Goal: Navigation & Orientation: Find specific page/section

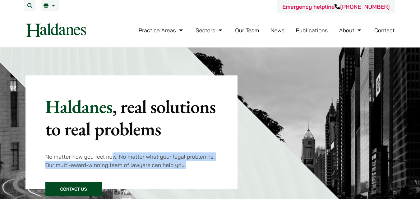
drag, startPoint x: 114, startPoint y: 157, endPoint x: 203, endPoint y: 170, distance: 89.9
click at [203, 170] on p "No matter how you feel now. No matter what your legal problem is. Our multi-awa…" at bounding box center [131, 161] width 173 height 17
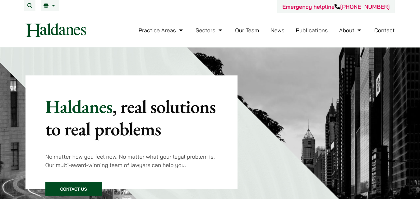
click at [247, 32] on link "Our Team" at bounding box center [247, 30] width 24 height 7
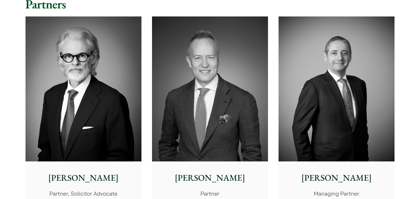
scroll to position [160, 0]
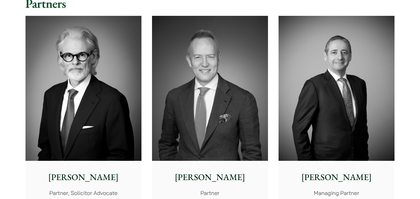
click at [105, 109] on img at bounding box center [84, 88] width 116 height 145
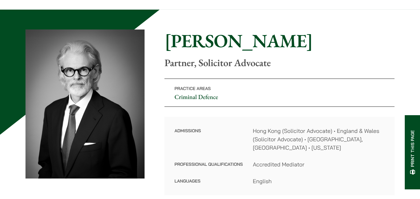
scroll to position [38, 0]
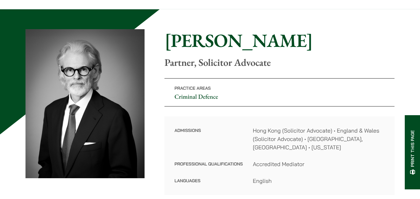
drag, startPoint x: 255, startPoint y: 130, endPoint x: 315, endPoint y: 172, distance: 73.6
click at [315, 172] on dl "Admissions Hong Kong (Solicitor Advocate) • England & Wales (Solicitor Advocate…" at bounding box center [280, 156] width 210 height 59
click at [315, 177] on dd "English" at bounding box center [319, 181] width 132 height 8
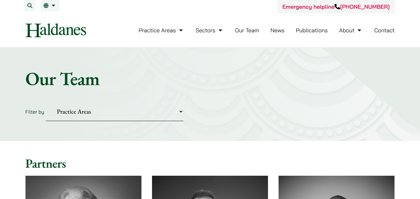
scroll to position [160, 0]
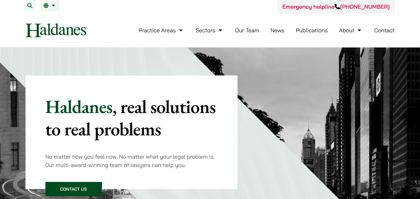
click at [252, 30] on link "Our Team" at bounding box center [247, 30] width 24 height 7
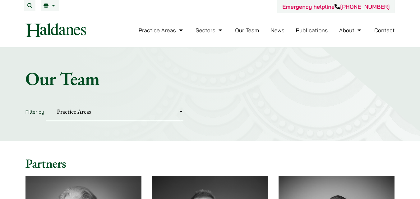
click at [281, 33] on link "News" at bounding box center [278, 30] width 14 height 7
